Goal: Transaction & Acquisition: Book appointment/travel/reservation

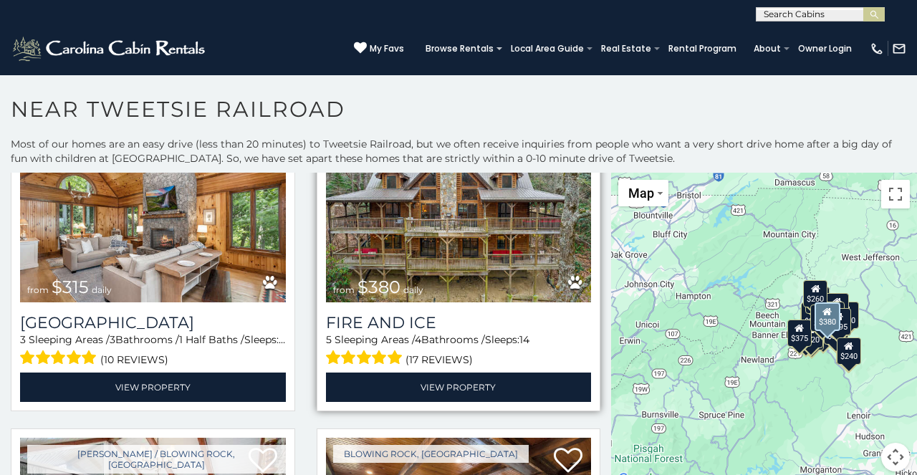
scroll to position [404, 0]
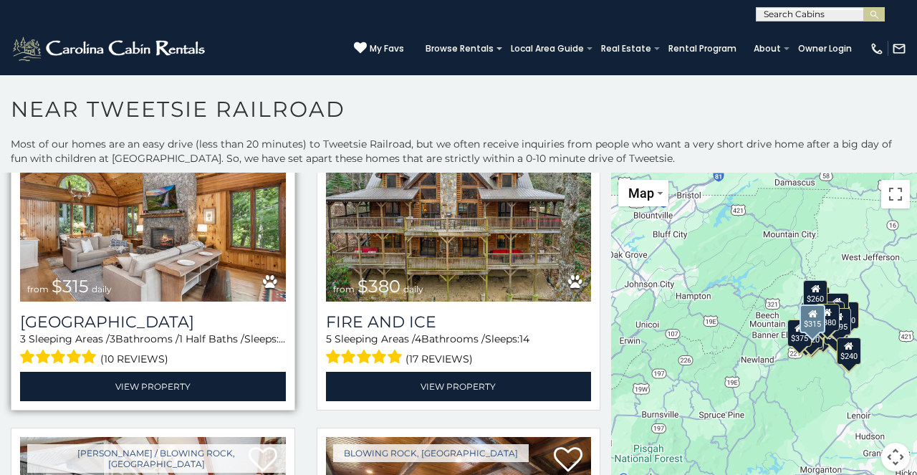
click at [186, 289] on img at bounding box center [153, 212] width 266 height 178
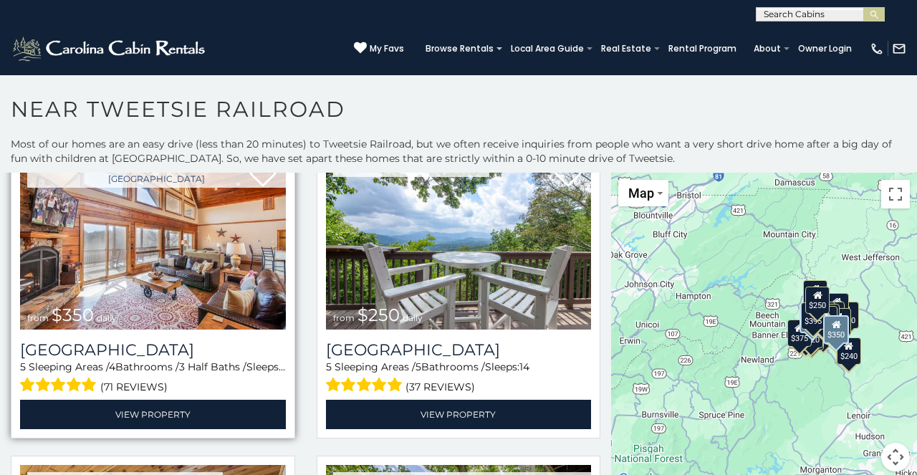
scroll to position [1323, 0]
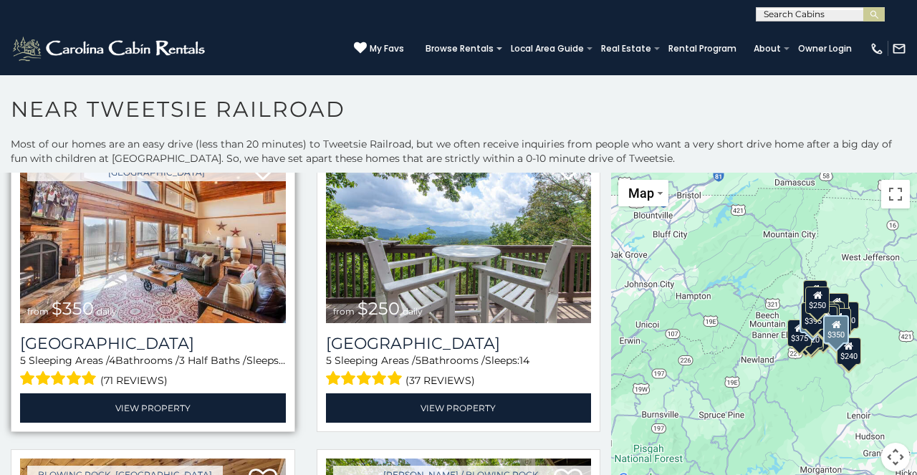
click at [193, 297] on img at bounding box center [153, 234] width 266 height 178
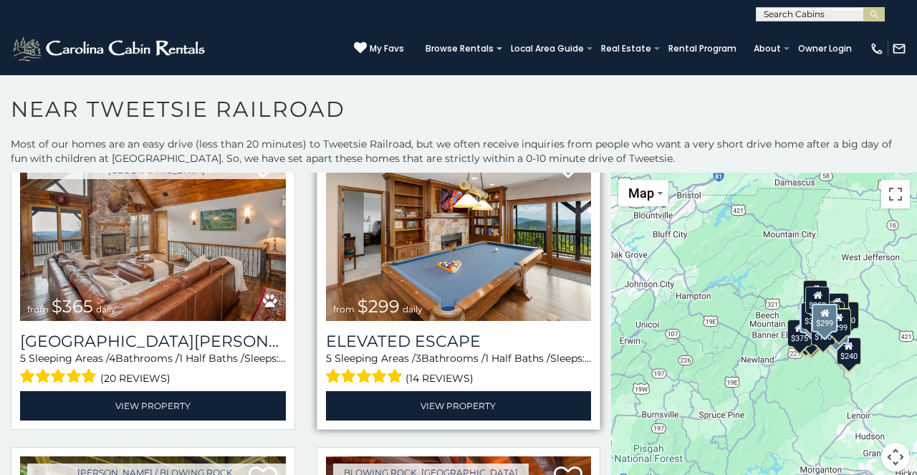
scroll to position [1953, 0]
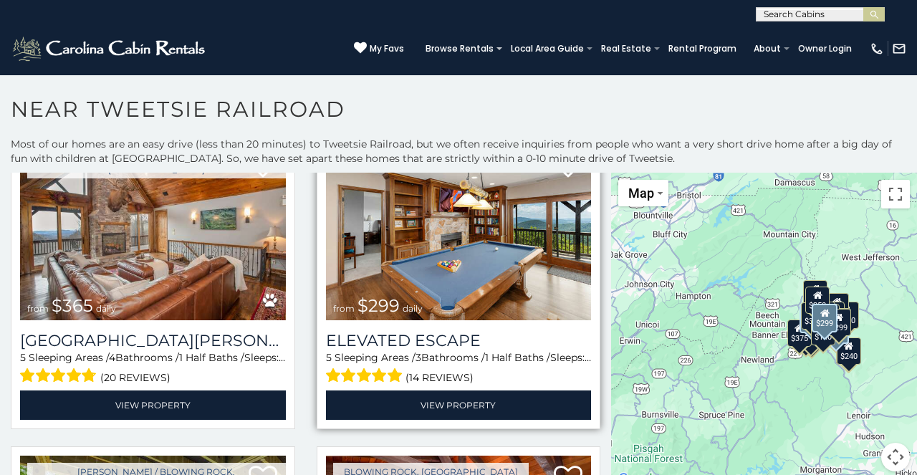
click at [446, 259] on img at bounding box center [459, 232] width 266 height 178
click at [449, 252] on img at bounding box center [459, 232] width 266 height 178
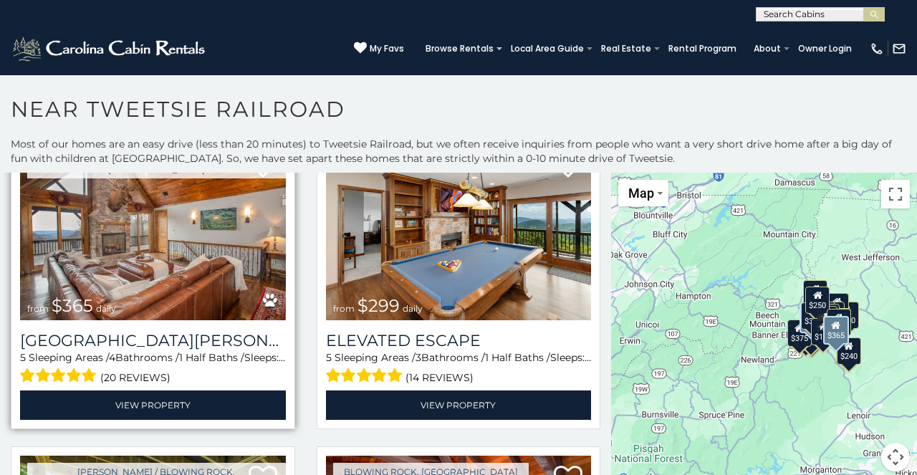
click at [229, 247] on img at bounding box center [153, 232] width 266 height 178
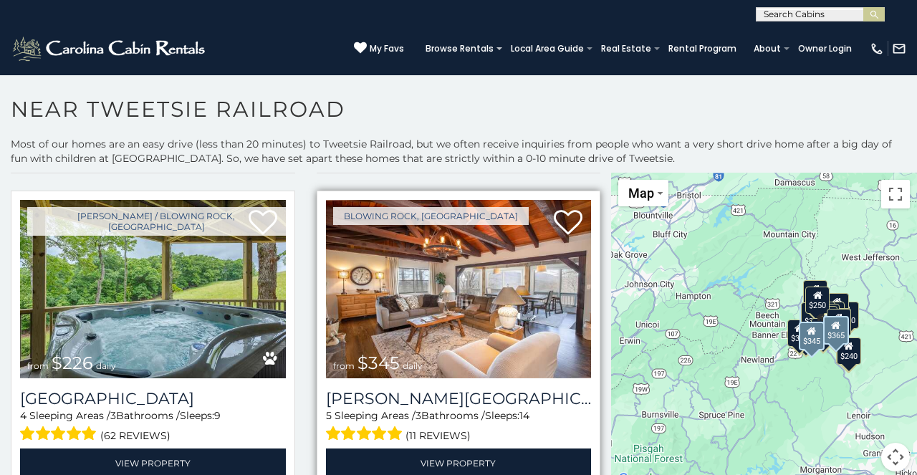
scroll to position [2237, 0]
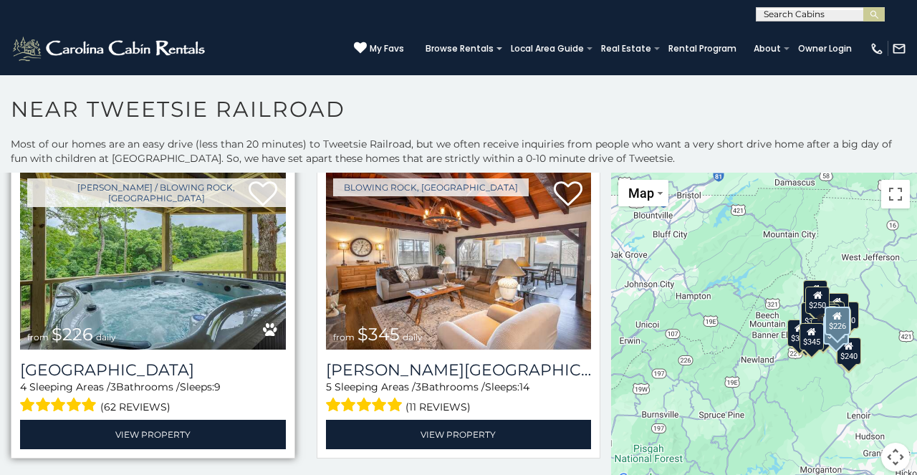
click at [225, 290] on img at bounding box center [153, 260] width 266 height 178
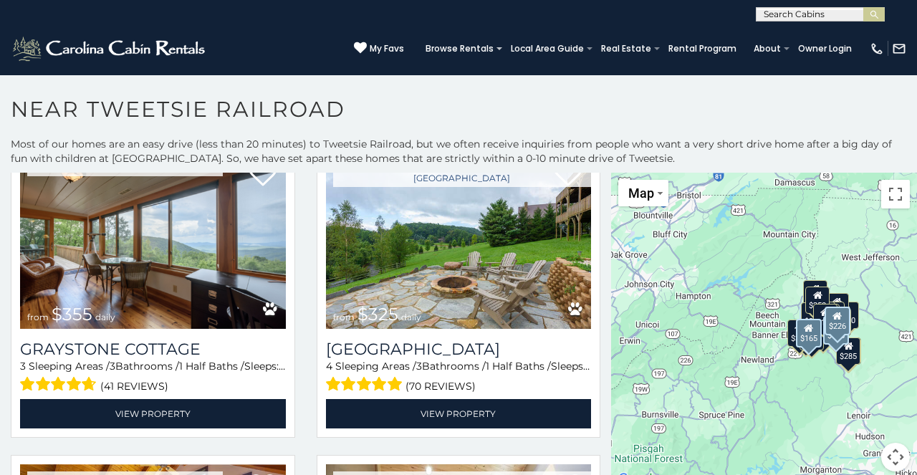
scroll to position [3199, 0]
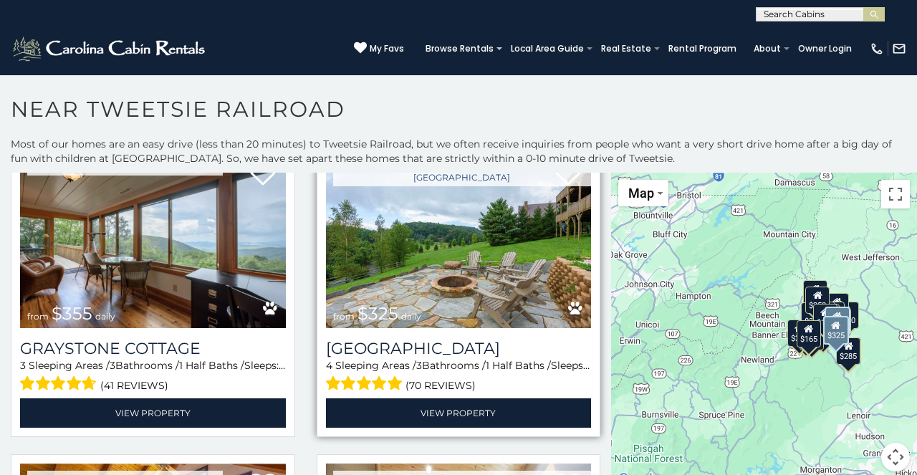
click at [482, 236] on img at bounding box center [459, 239] width 266 height 178
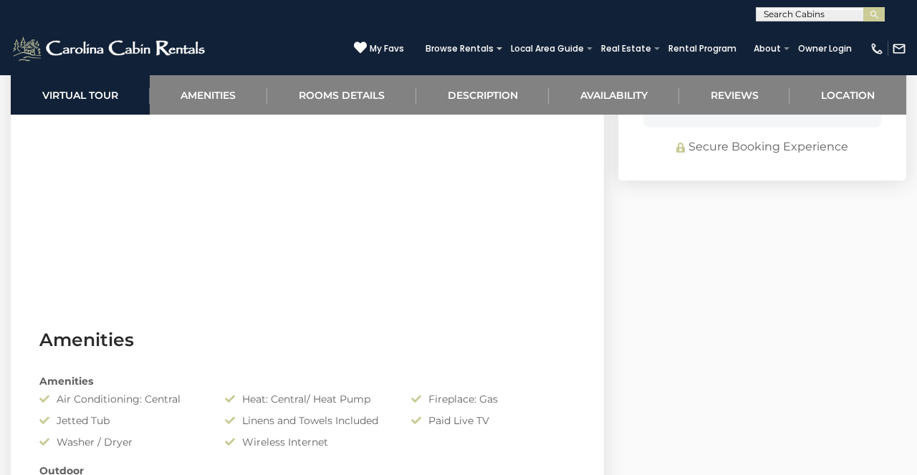
scroll to position [1177, 0]
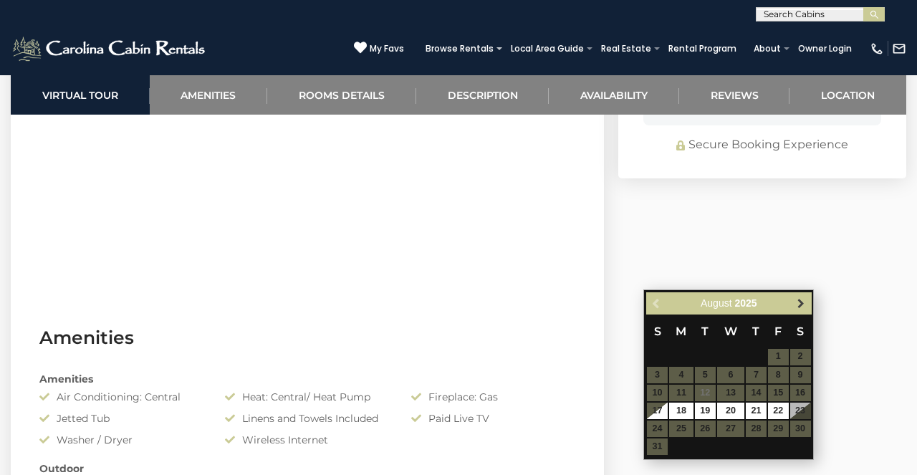
click at [803, 302] on span "Next" at bounding box center [800, 302] width 11 height 11
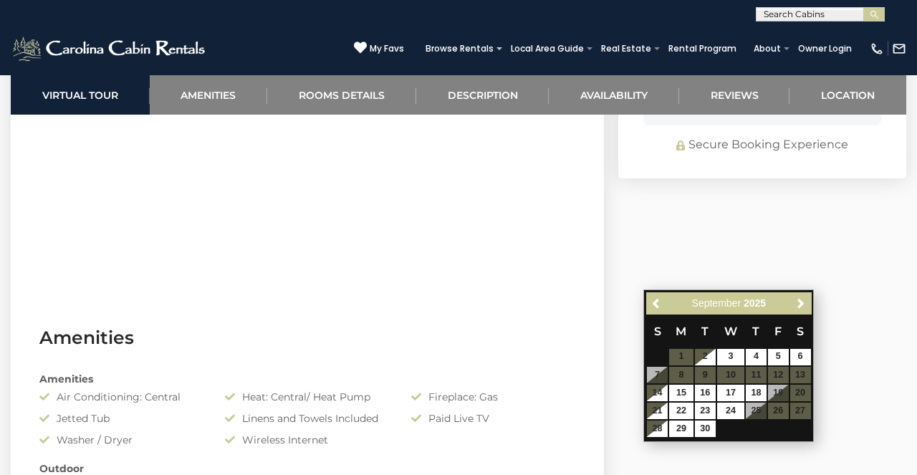
click at [803, 302] on span "Next" at bounding box center [800, 302] width 11 height 11
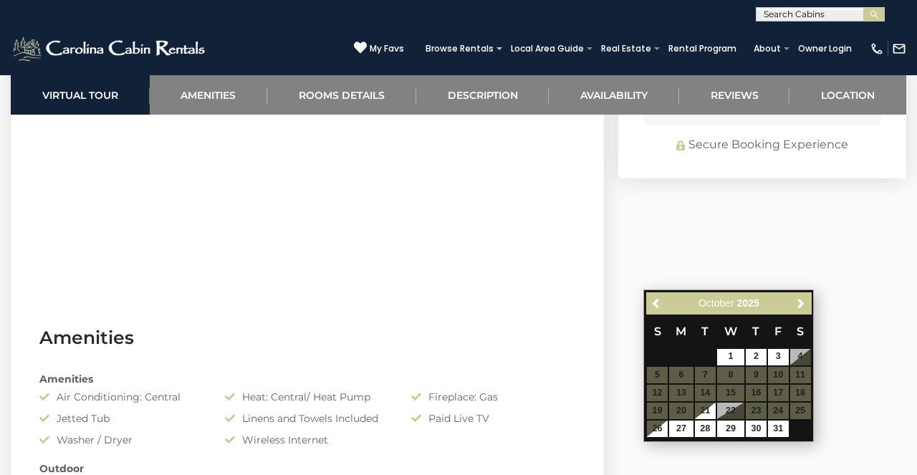
click at [783, 393] on table "S M T W T F S 1 2 3 4 5 6 7 8 9 10 11 12 13 14 15 16 17 18 19 20 21 22 23 24 25…" at bounding box center [728, 376] width 165 height 123
click at [775, 393] on table "S M T W T F S 1 2 3 4 5 6 7 8 9 10 11 12 13 14 15 16 17 18 19 20 21 22 23 24 25…" at bounding box center [728, 376] width 165 height 123
click at [801, 301] on span "Next" at bounding box center [800, 302] width 11 height 11
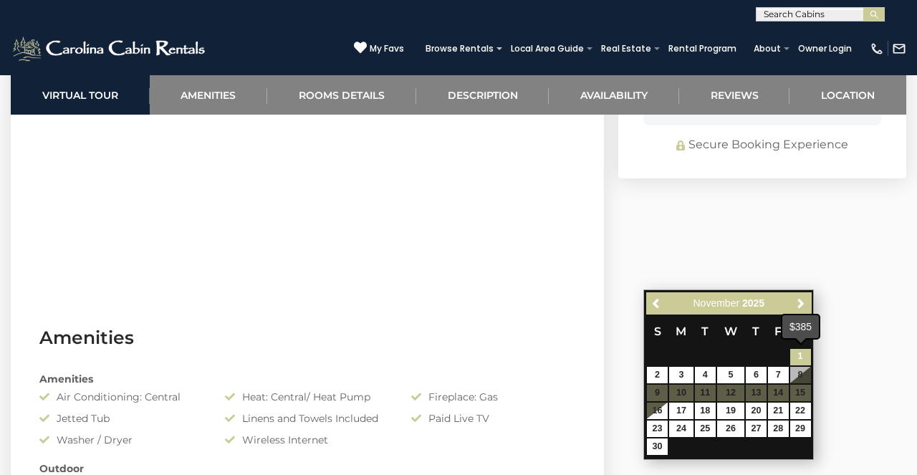
click at [798, 356] on link "1" at bounding box center [800, 357] width 21 height 16
type input "**********"
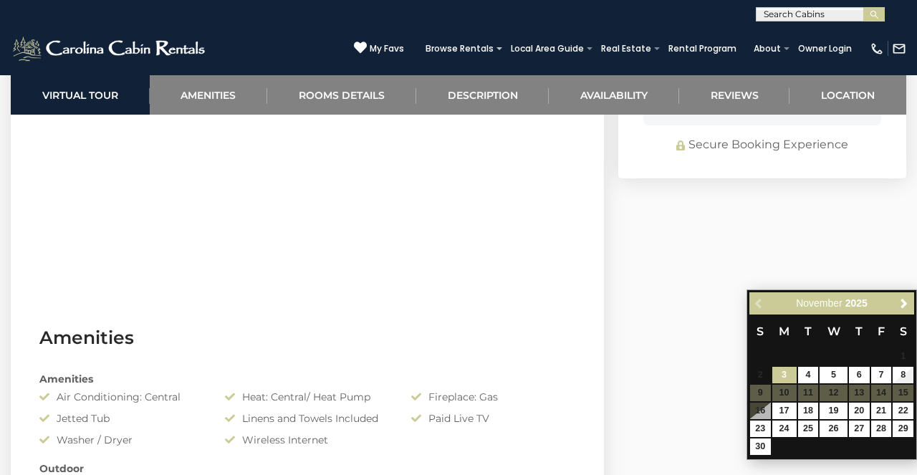
click at [757, 304] on div "Previous Next November 2025" at bounding box center [831, 303] width 165 height 22
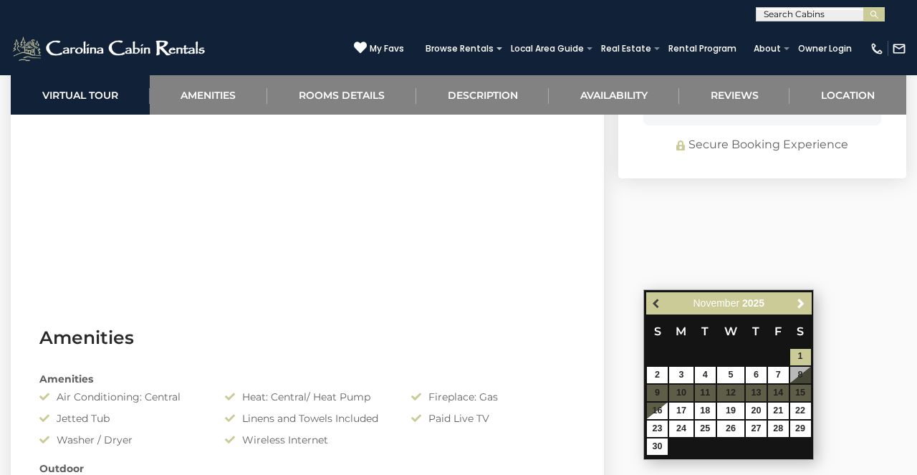
click at [657, 300] on span "Previous" at bounding box center [656, 302] width 11 height 11
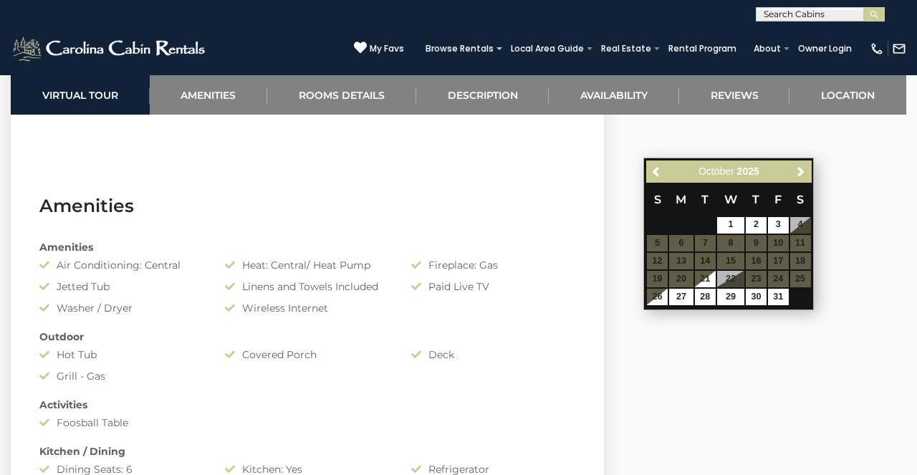
scroll to position [1312, 0]
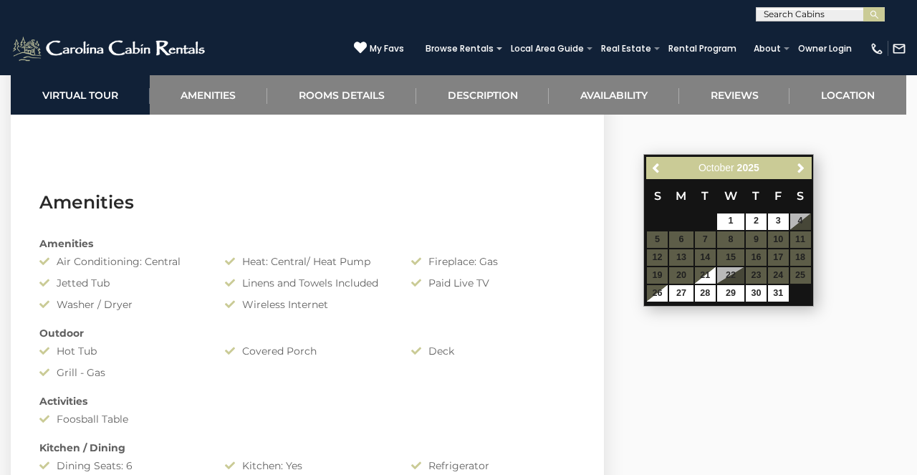
click at [783, 257] on table "S M T W T F S 1 2 3 4 5 6 7 8 9 10 11 12 13 14 15 16 17 18 19 20 21 22 23 24 25…" at bounding box center [728, 240] width 165 height 123
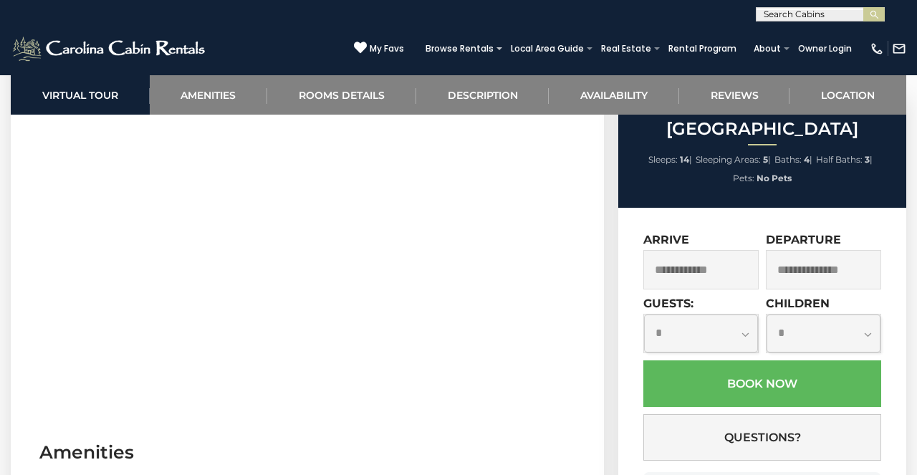
scroll to position [716, 0]
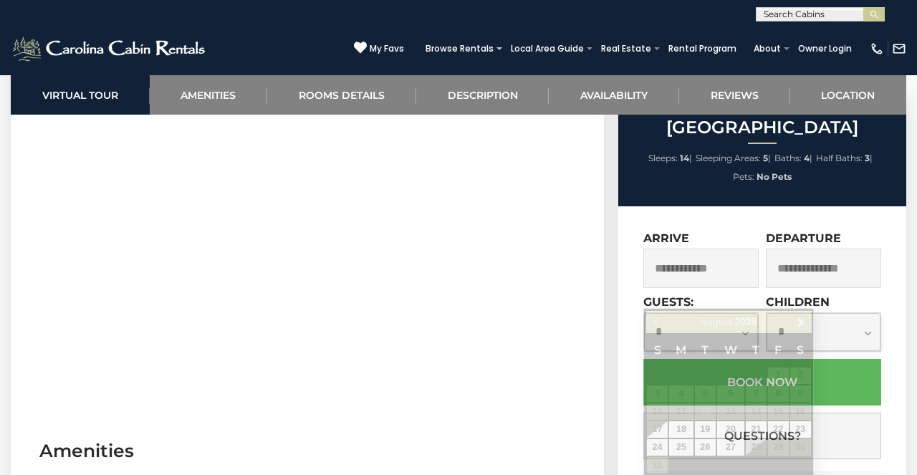
click at [686, 288] on input "text" at bounding box center [700, 268] width 115 height 39
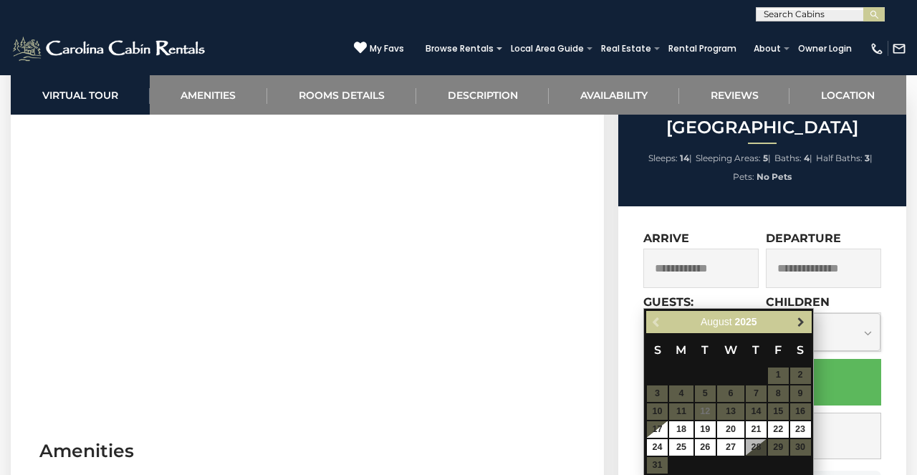
click at [800, 320] on span "Next" at bounding box center [800, 321] width 11 height 11
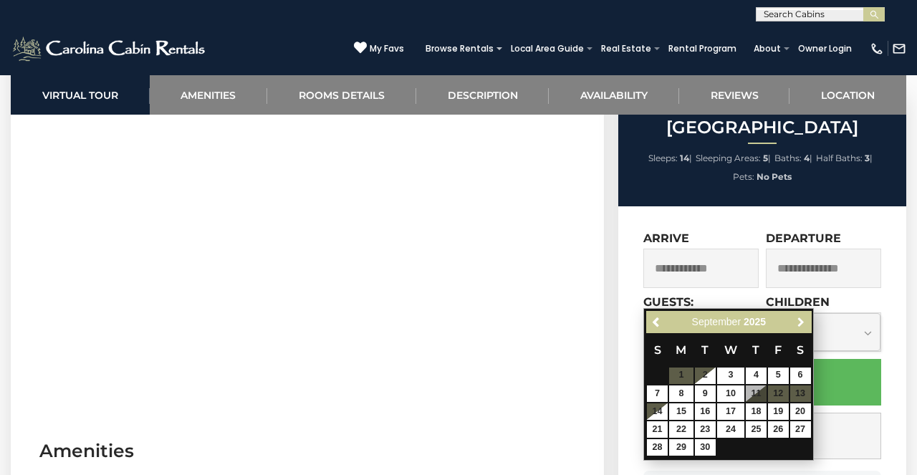
click at [800, 320] on span "Next" at bounding box center [800, 321] width 11 height 11
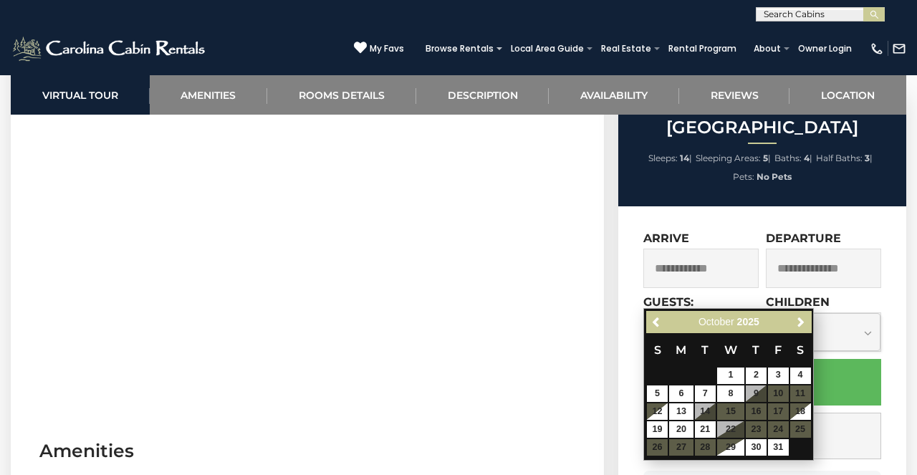
click at [780, 409] on table "S M T W T F S 1 2 3 4 5 6 7 8 9 10 11 12 13 14 15 16 17 18 19 20 21 22 23 24 25…" at bounding box center [728, 394] width 165 height 123
click at [779, 410] on table "S M T W T F S 1 2 3 4 5 6 7 8 9 10 11 12 13 14 15 16 17 18 19 20 21 22 23 24 25…" at bounding box center [728, 394] width 165 height 123
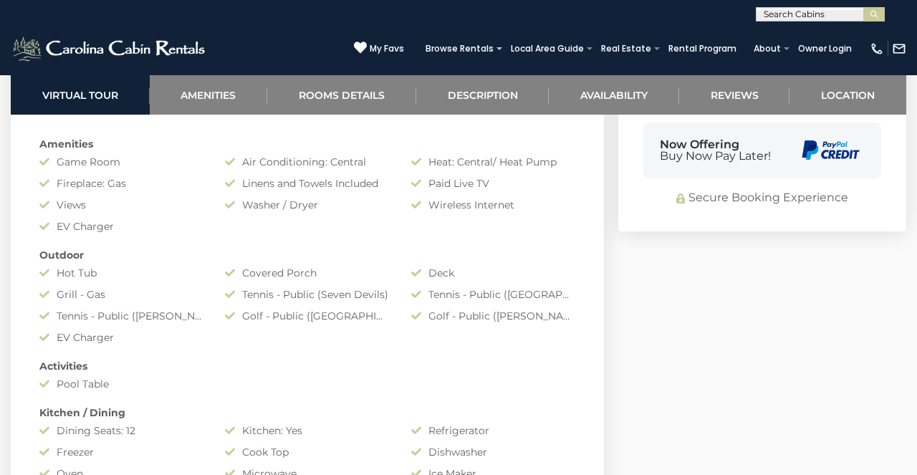
scroll to position [1076, 0]
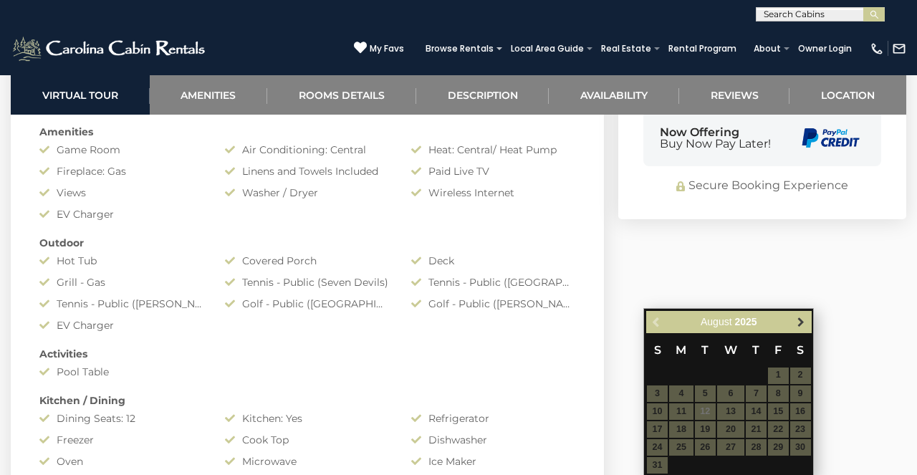
click at [799, 330] on link "Next" at bounding box center [801, 322] width 18 height 18
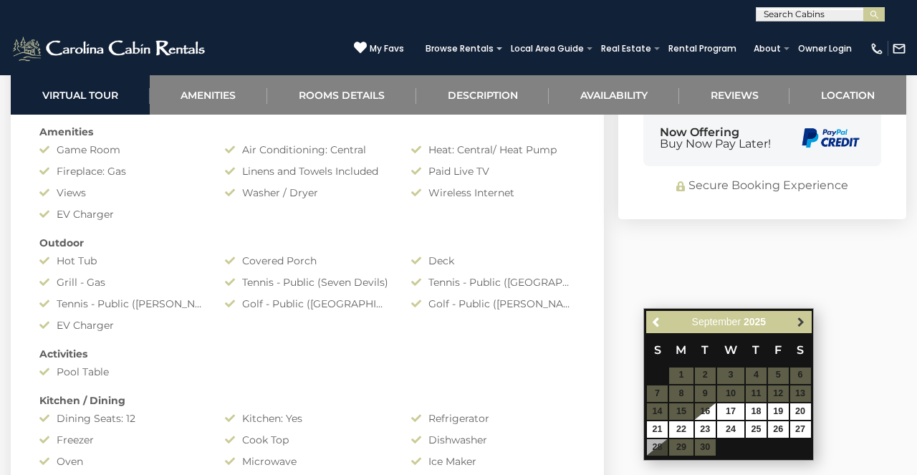
click at [798, 330] on link "Next" at bounding box center [801, 322] width 18 height 18
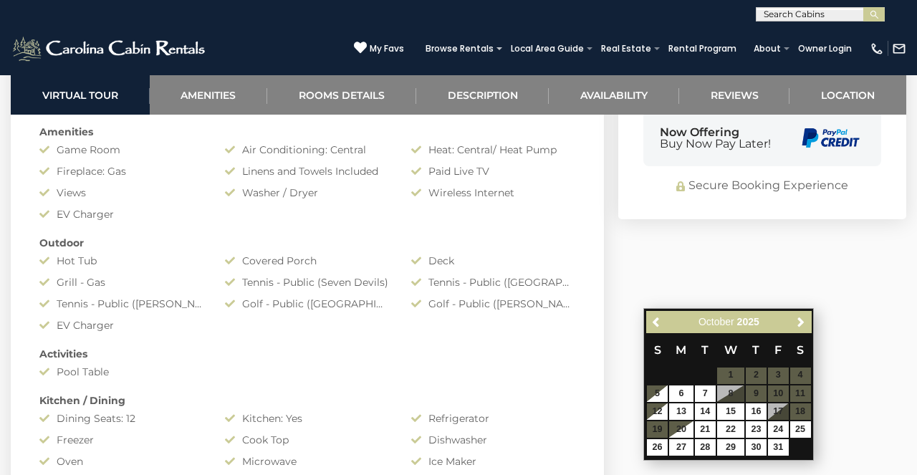
click at [781, 413] on table "S M T W T F S 1 2 3 4 5 6 7 8 9 10 11 12 13 14 15 16 17 18 19 20 21 22 23 24 25…" at bounding box center [728, 394] width 165 height 123
click at [780, 413] on table "S M T W T F S 1 2 3 4 5 6 7 8 9 10 11 12 13 14 15 16 17 18 19 20 21 22 23 24 25…" at bounding box center [728, 394] width 165 height 123
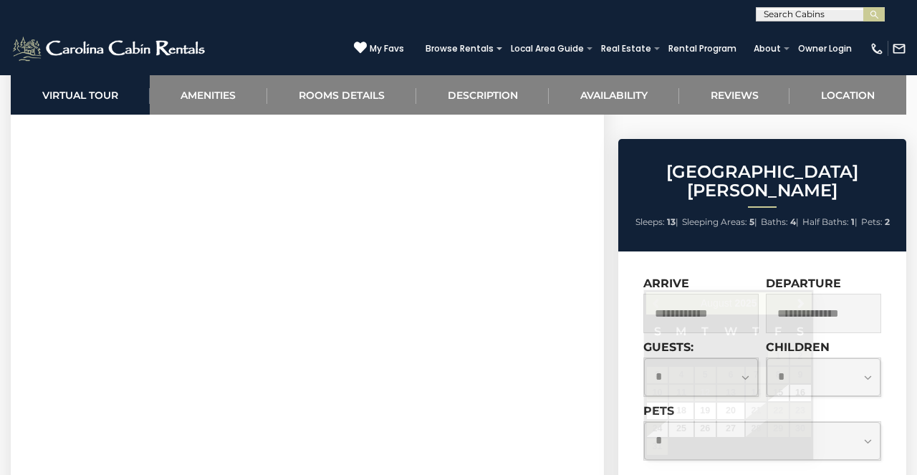
click at [697, 294] on input "text" at bounding box center [700, 313] width 115 height 39
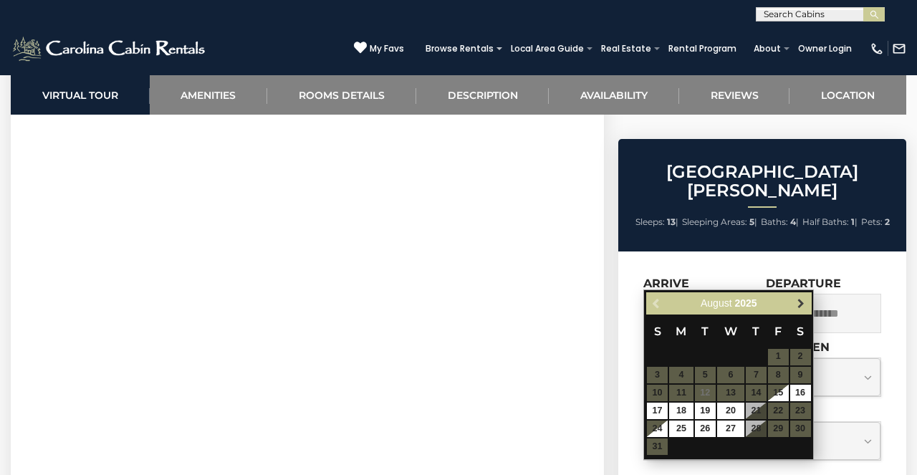
click at [796, 301] on span "Next" at bounding box center [800, 302] width 11 height 11
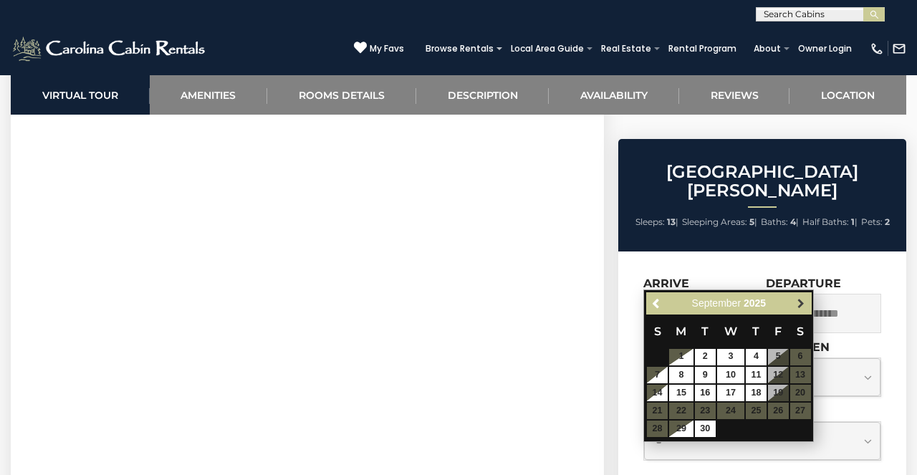
click at [795, 302] on span "Next" at bounding box center [800, 302] width 11 height 11
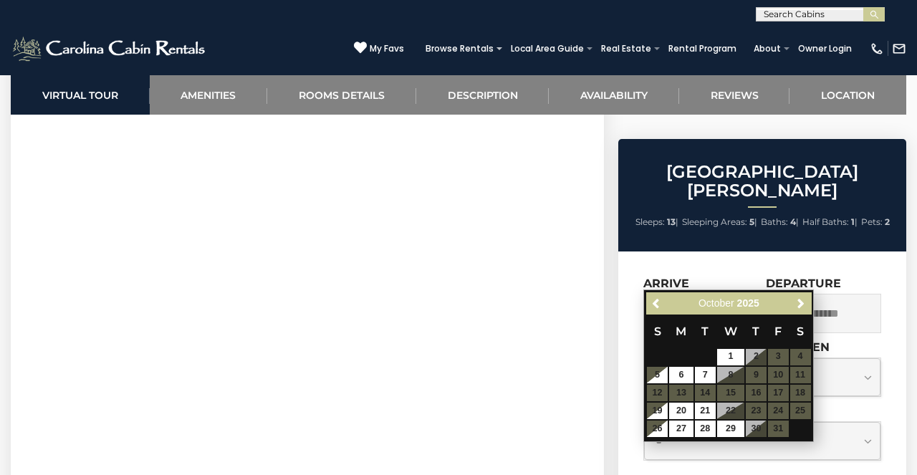
click at [783, 392] on table "S M T W T F S 1 2 3 4 5 6 7 8 9 10 11 12 13 14 15 16 17 18 19 20 21 22 23 24 25…" at bounding box center [728, 376] width 165 height 123
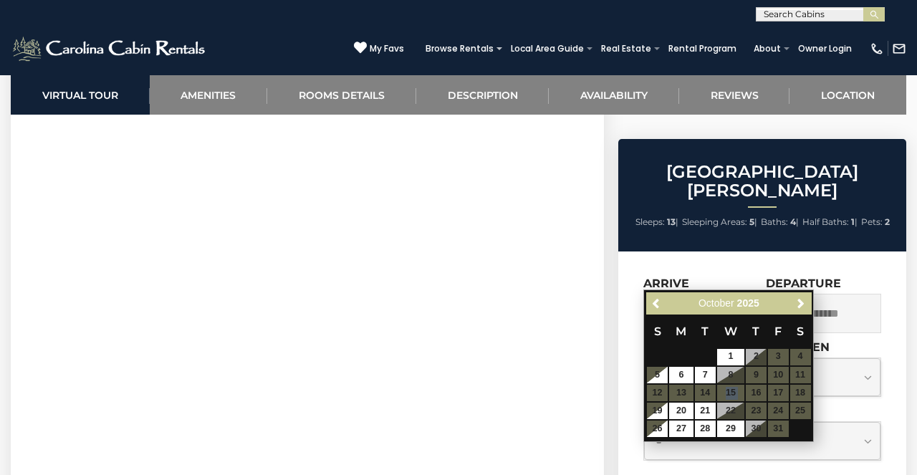
click at [783, 392] on table "S M T W T F S 1 2 3 4 5 6 7 8 9 10 11 12 13 14 15 16 17 18 19 20 21 22 23 24 25…" at bounding box center [728, 376] width 165 height 123
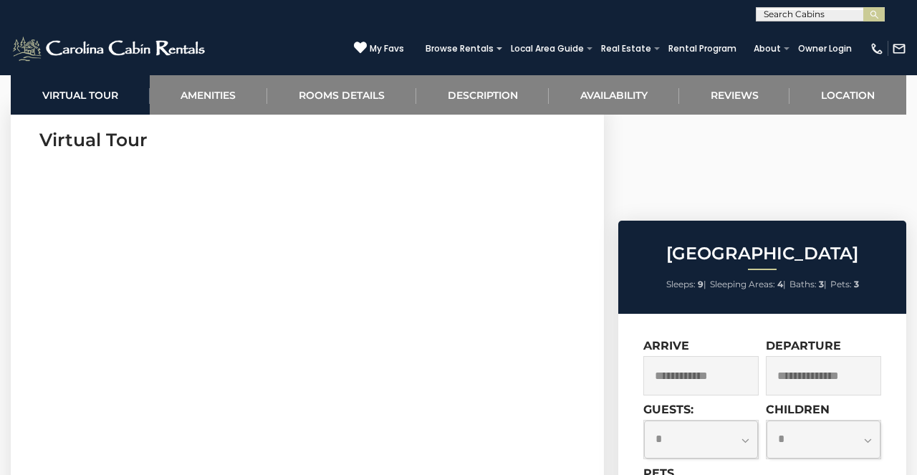
scroll to position [590, 0]
click at [728, 356] on input "text" at bounding box center [700, 375] width 115 height 39
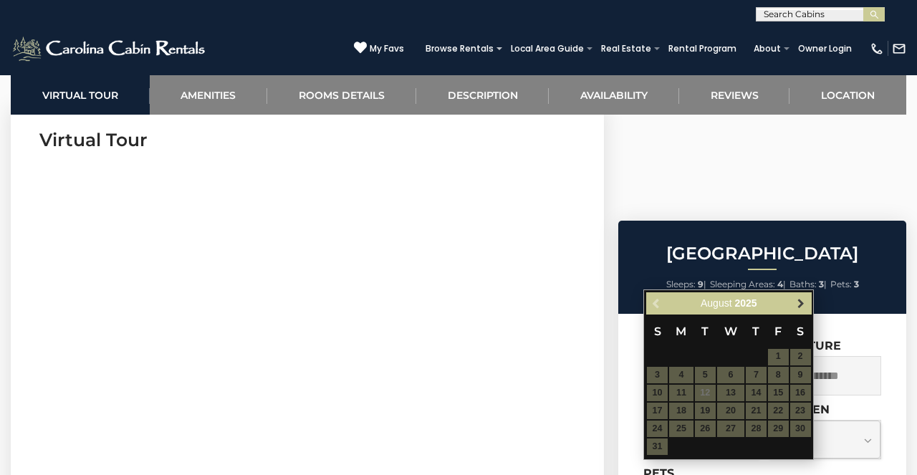
click at [800, 299] on span "Next" at bounding box center [800, 302] width 11 height 11
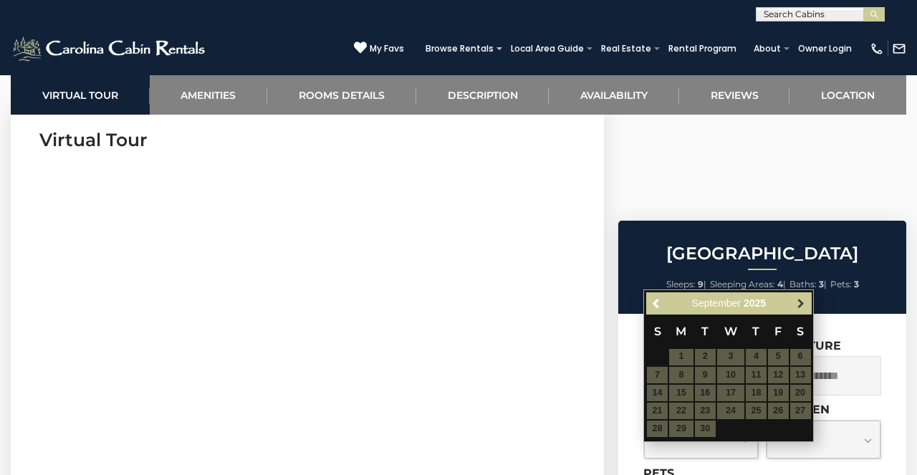
click at [800, 305] on span "Next" at bounding box center [800, 302] width 11 height 11
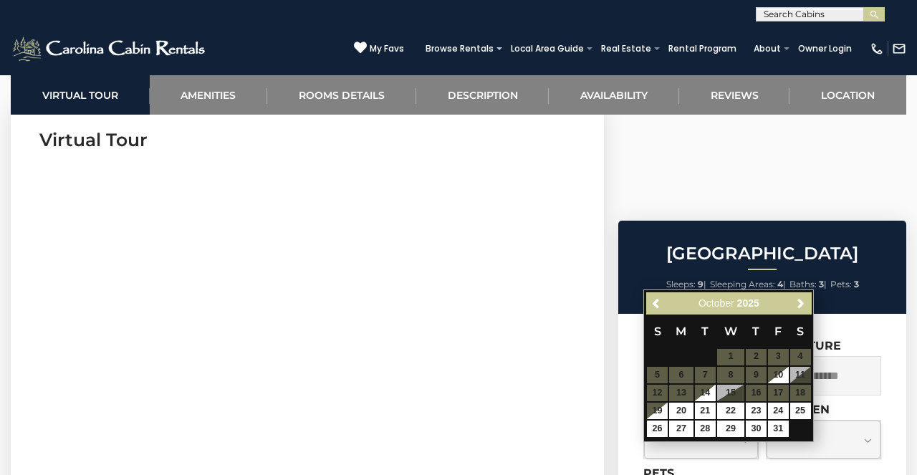
click at [804, 392] on table "S M T W T F S 1 2 3 4 5 6 7 8 9 10 11 12 13 14 15 16 17 18 19 20 21 22 23 24 25…" at bounding box center [728, 376] width 165 height 123
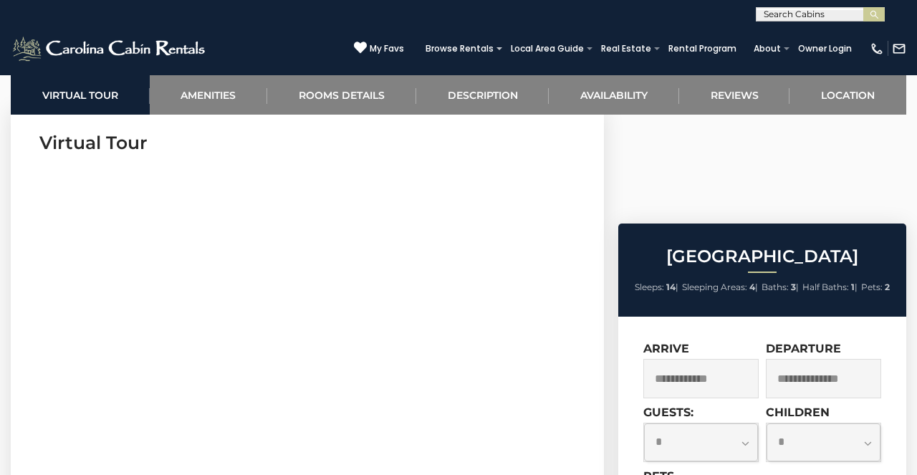
scroll to position [588, 0]
click at [737, 358] on input "text" at bounding box center [700, 377] width 115 height 39
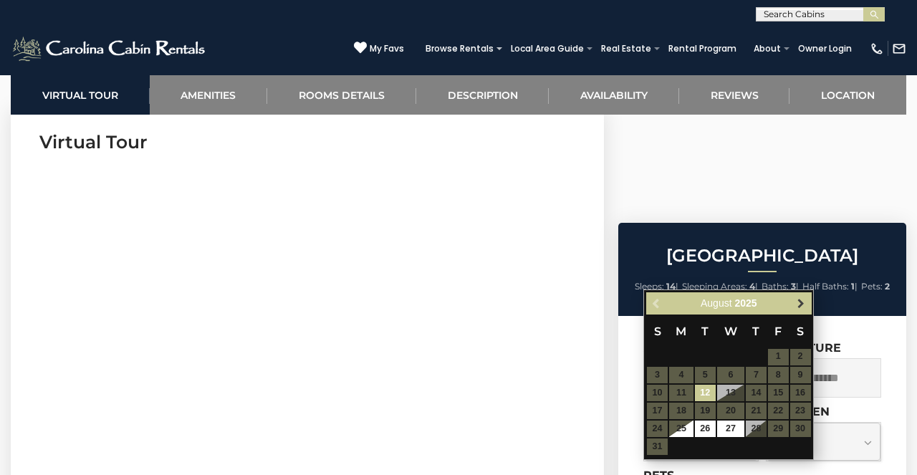
click at [800, 310] on link "Next" at bounding box center [801, 303] width 18 height 18
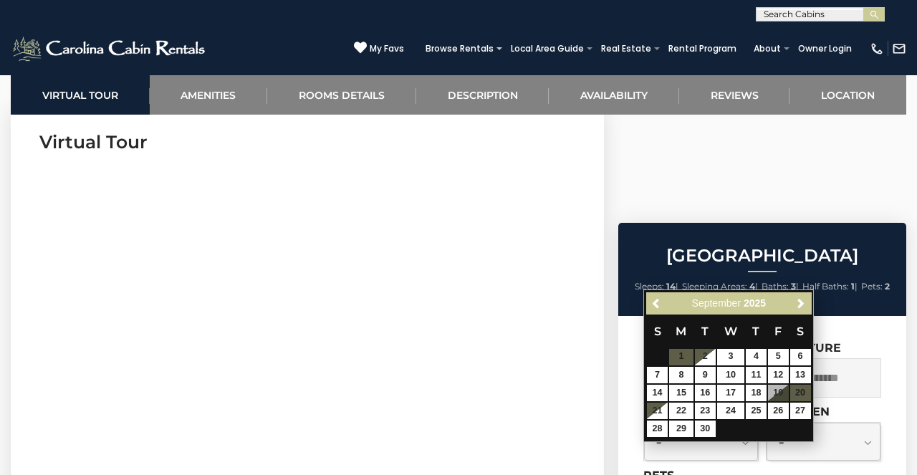
click at [800, 310] on link "Next" at bounding box center [801, 303] width 18 height 18
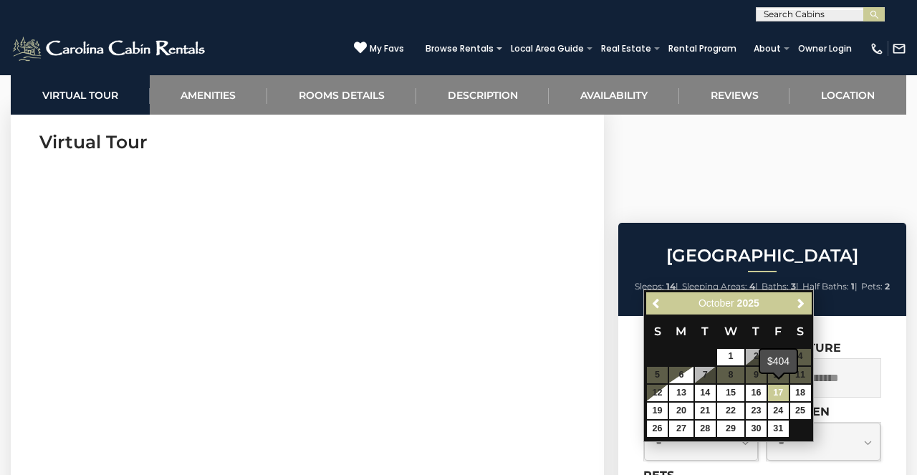
click at [780, 390] on link "17" at bounding box center [778, 393] width 21 height 16
type input "**********"
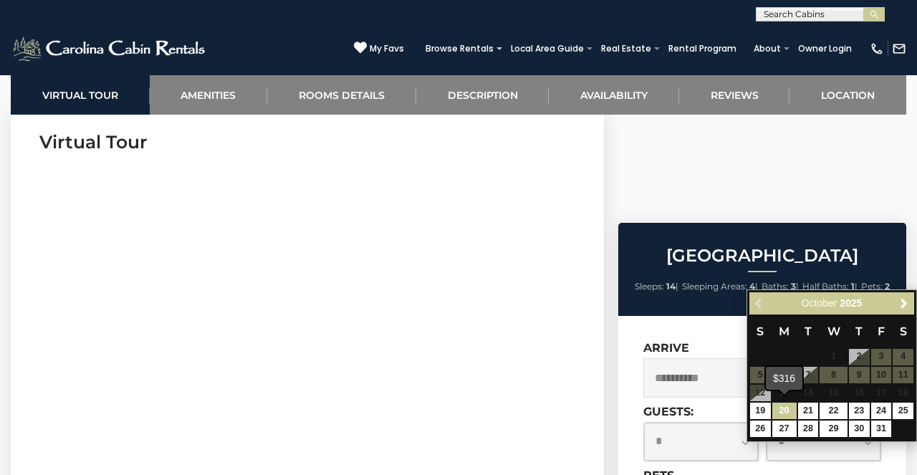
click at [788, 411] on link "20" at bounding box center [784, 411] width 24 height 16
type input "**********"
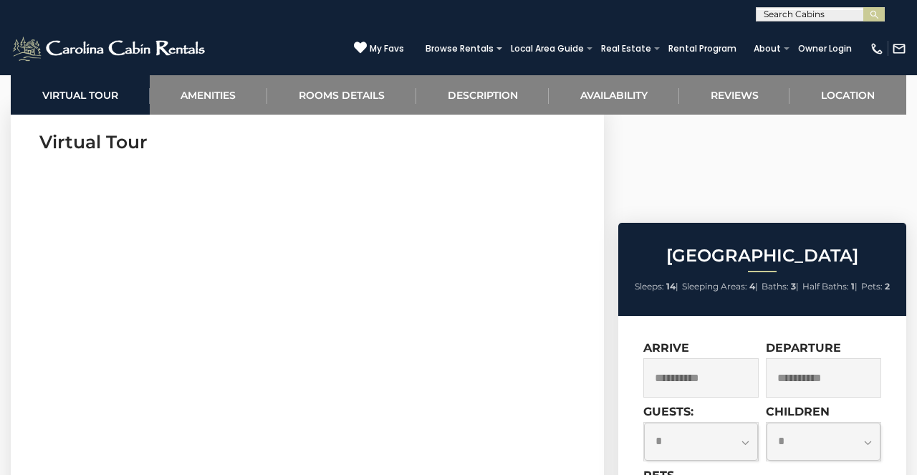
select select "*"
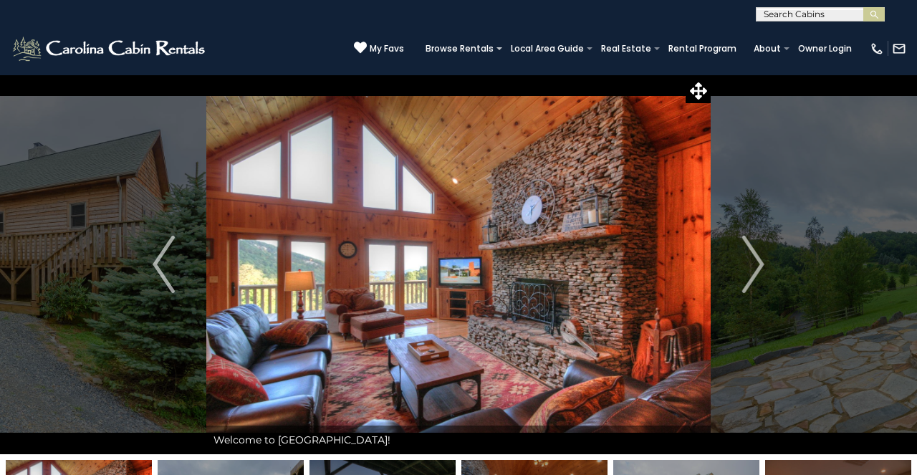
scroll to position [0, 0]
